Goal: Task Accomplishment & Management: Complete application form

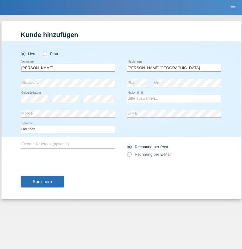
type input "Lopes Lisboa"
select select "PT"
select select "C"
select select "14"
select select "08"
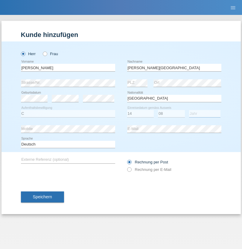
select select "2021"
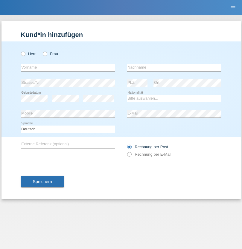
radio input "true"
click at [68, 67] on input "text" at bounding box center [68, 67] width 94 height 7
type input "[GEOGRAPHIC_DATA]"
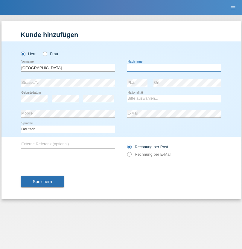
click at [174, 67] on input "text" at bounding box center [174, 67] width 94 height 7
type input "[PERSON_NAME]"
select select "HR"
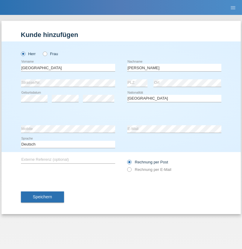
select select "C"
select select "03"
select select "01"
select select "2021"
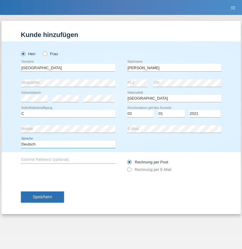
select select "en"
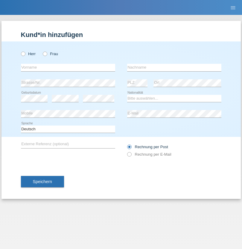
radio input "true"
click at [68, 67] on input "text" at bounding box center [68, 67] width 94 height 7
type input "Bastri"
click at [174, 67] on input "text" at bounding box center [174, 67] width 94 height 7
type input "Ajdari"
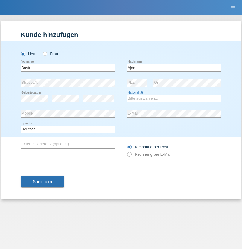
select select "MK"
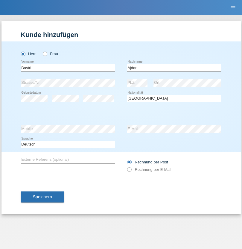
select select "C"
select select "01"
select select "02"
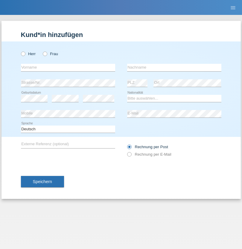
radio input "true"
click at [68, 67] on input "text" at bounding box center [68, 67] width 94 height 7
type input "Selami"
click at [174, 67] on input "text" at bounding box center [174, 67] width 94 height 7
type input "Tüysüz"
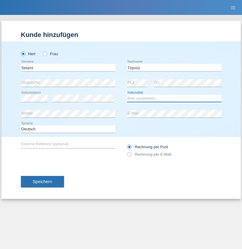
select select "TR"
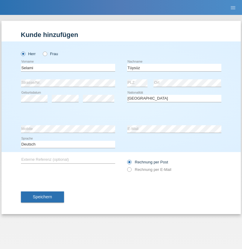
select select "C"
select select "20"
select select "12"
select select "1971"
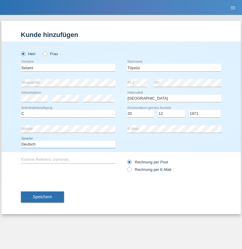
select select "en"
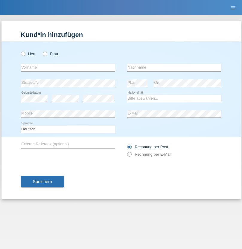
radio input "true"
click at [68, 67] on input "text" at bounding box center [68, 67] width 94 height 7
type input "Andrei"
click at [174, 67] on input "text" at bounding box center [174, 67] width 94 height 7
type input "Muntoiu"
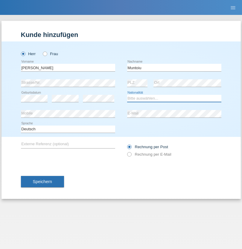
select select "RO"
select select "C"
select select "01"
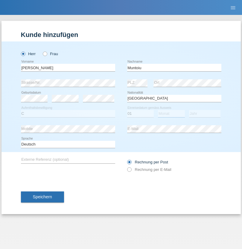
select select "02"
select select "2021"
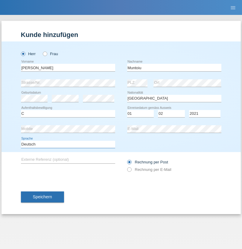
select select "en"
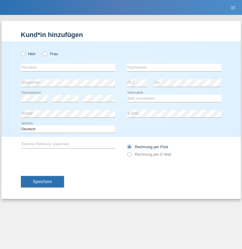
radio input "true"
click at [68, 67] on input "text" at bounding box center [68, 67] width 94 height 7
type input "Sebastian"
click at [174, 67] on input "text" at bounding box center [174, 67] width 94 height 7
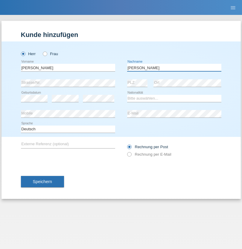
type input "Kuczynski"
select select "PL"
select select "C"
select select "16"
select select "04"
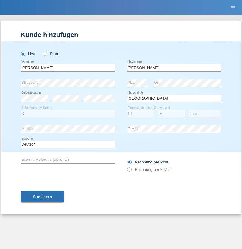
select select "2010"
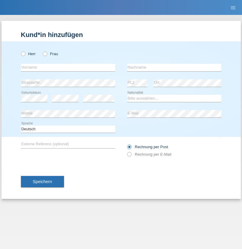
radio input "true"
click at [68, 67] on input "text" at bounding box center [68, 67] width 94 height 7
type input "Denise"
click at [174, 67] on input "text" at bounding box center [174, 67] width 94 height 7
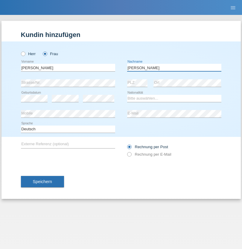
type input "Edward"
select select "CH"
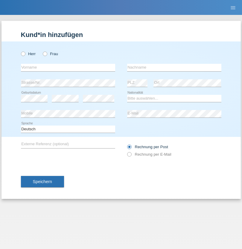
radio input "true"
click at [68, 67] on input "text" at bounding box center [68, 67] width 94 height 7
type input "[PERSON_NAME]"
click at [174, 67] on input "text" at bounding box center [174, 67] width 94 height 7
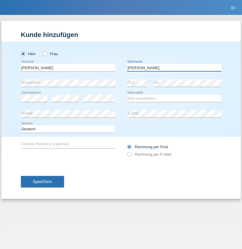
type input "Meier"
select select "CH"
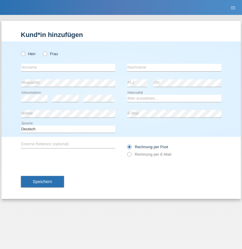
radio input "true"
click at [68, 67] on input "text" at bounding box center [68, 67] width 94 height 7
type input "[PERSON_NAME]"
click at [174, 67] on input "text" at bounding box center [174, 67] width 94 height 7
type input "Selmonaj"
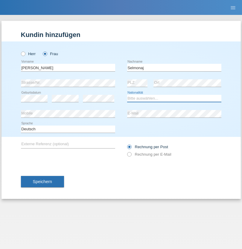
select select "CH"
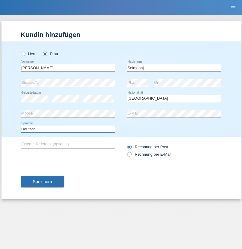
select select "en"
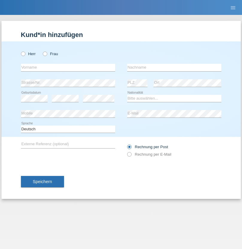
radio input "true"
click at [68, 67] on input "text" at bounding box center [68, 67] width 94 height 7
type input "Jens"
click at [174, 67] on input "text" at bounding box center [174, 67] width 94 height 7
type input "Mehlhorn"
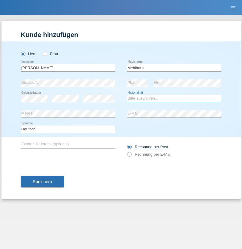
select select "CH"
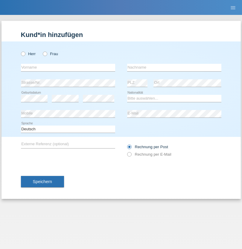
radio input "true"
click at [68, 67] on input "text" at bounding box center [68, 67] width 94 height 7
type input "Cristina"
click at [174, 67] on input "text" at bounding box center [174, 67] width 94 height 7
type input "Papuc"
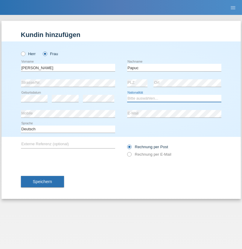
select select "RO"
select select "C"
select select "30"
select select "07"
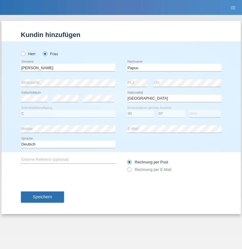
select select "2019"
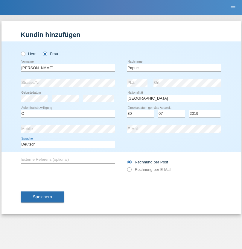
select select "en"
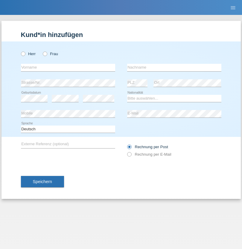
radio input "true"
click at [68, 67] on input "text" at bounding box center [68, 67] width 94 height 7
type input "Dikbaş"
click at [174, 67] on input "text" at bounding box center [174, 67] width 94 height 7
type input "Nuray"
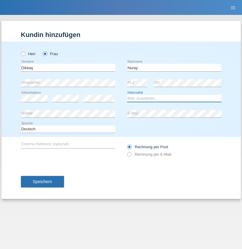
select select "TR"
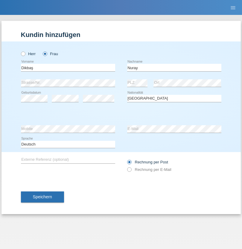
select select "C"
select select "09"
select select "11"
select select "1994"
